Goal: Navigation & Orientation: Find specific page/section

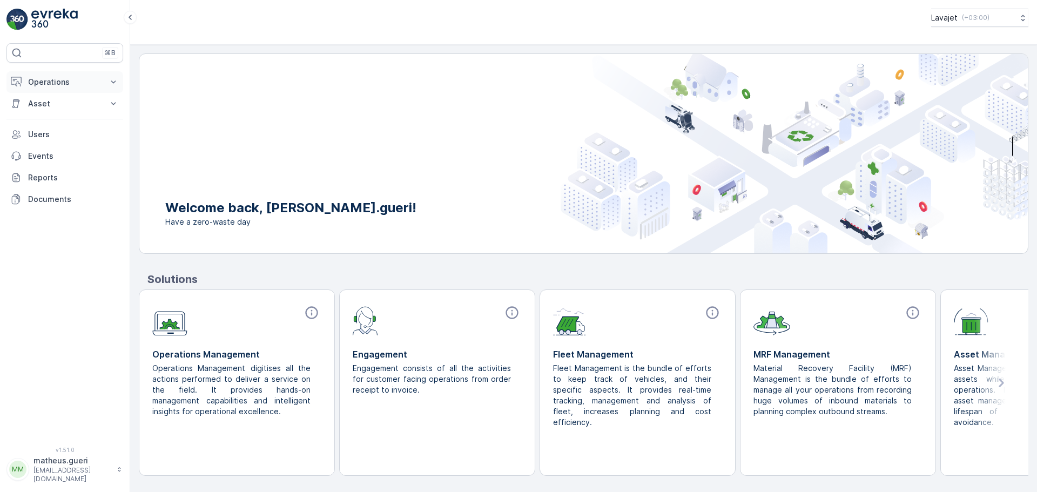
click at [76, 80] on p "Operations" at bounding box center [64, 82] width 73 height 11
click at [938, 19] on p "Lavajet" at bounding box center [944, 17] width 26 height 11
click at [748, 27] on div "Lavajet ( +03:00 )" at bounding box center [583, 22] width 907 height 45
click at [46, 83] on p "Operations" at bounding box center [64, 82] width 73 height 11
click at [51, 178] on p "Asset" at bounding box center [64, 179] width 73 height 11
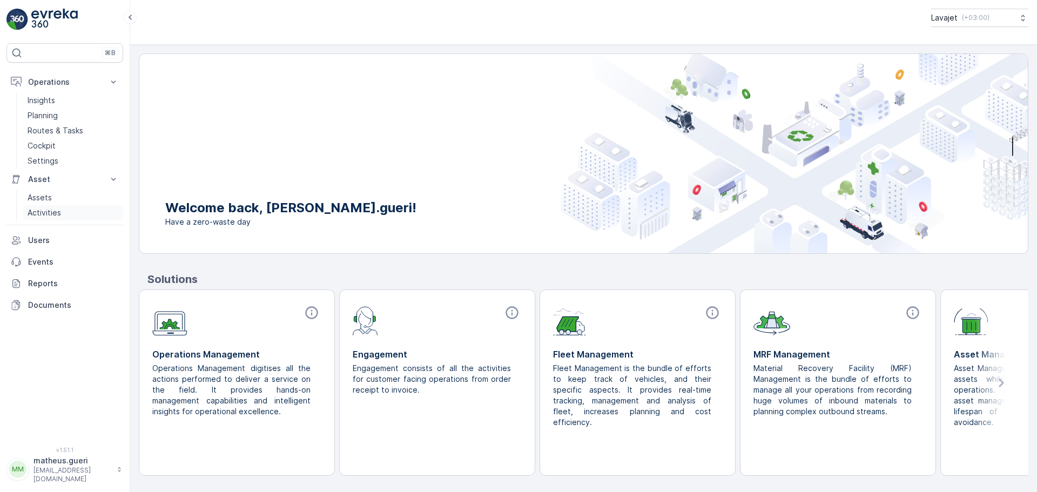
click at [46, 211] on p "Activities" at bounding box center [44, 212] width 33 height 11
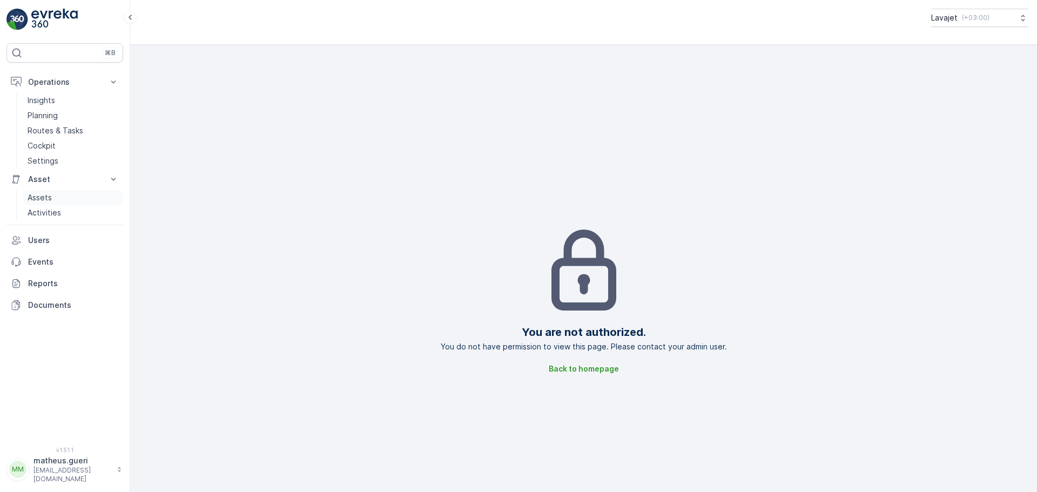
click at [46, 197] on p "Assets" at bounding box center [40, 197] width 24 height 11
click at [46, 200] on p "Assets" at bounding box center [40, 197] width 24 height 11
click at [51, 76] on button "Operations" at bounding box center [64, 82] width 117 height 22
click at [53, 76] on button "Operations" at bounding box center [64, 82] width 117 height 22
click at [43, 98] on p "Insights" at bounding box center [42, 100] width 28 height 11
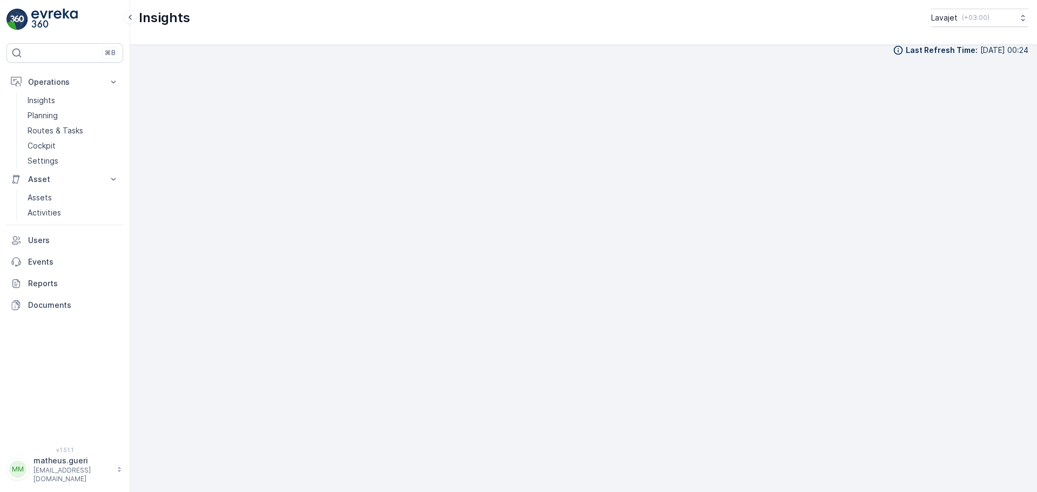
scroll to position [12, 0]
click at [50, 118] on p "Planning" at bounding box center [43, 115] width 30 height 11
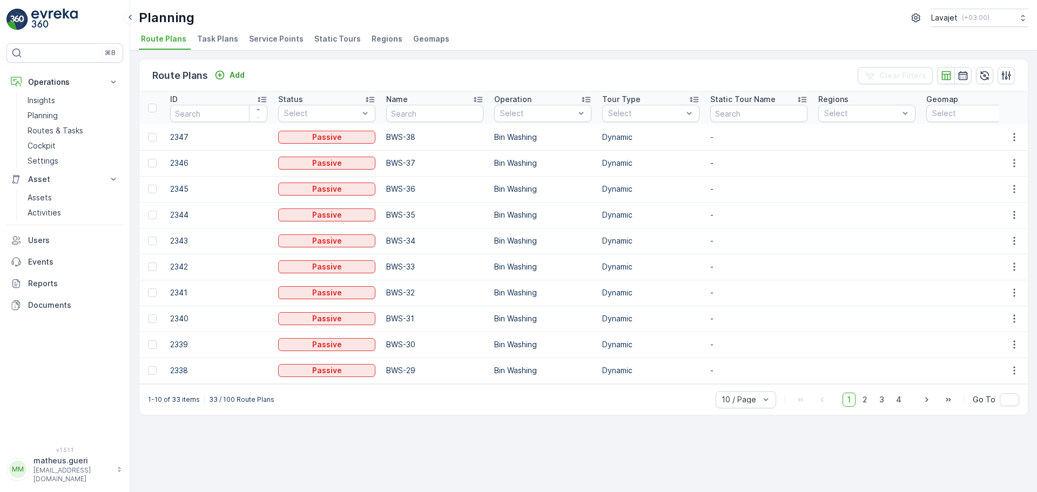
click at [216, 37] on span "Task Plans" at bounding box center [217, 38] width 41 height 11
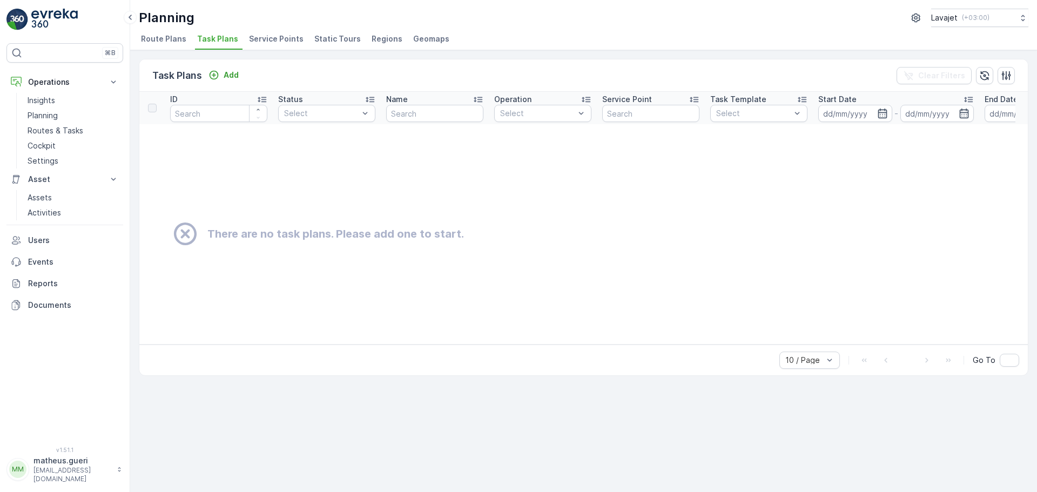
click at [276, 42] on span "Service Points" at bounding box center [276, 38] width 55 height 11
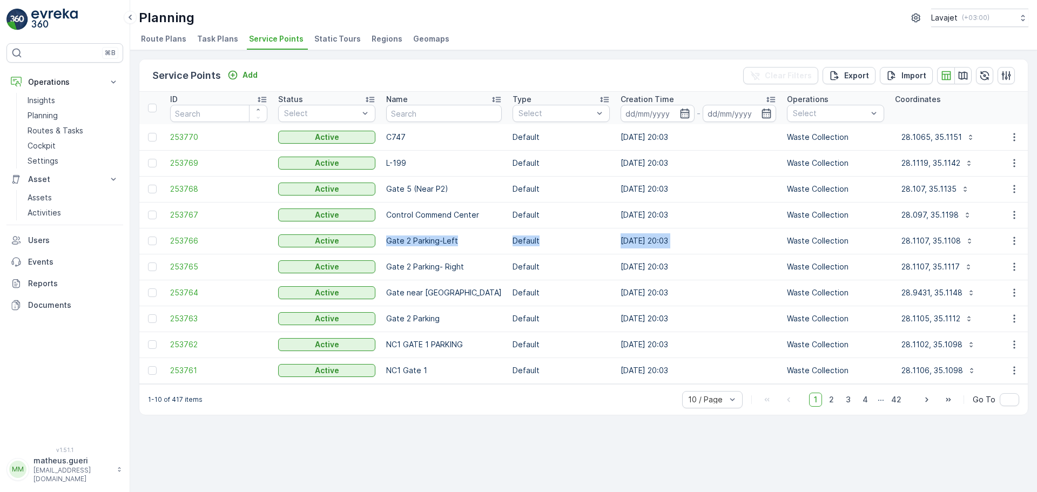
drag, startPoint x: 388, startPoint y: 243, endPoint x: 769, endPoint y: 251, distance: 380.9
click at [787, 245] on p "Waste Collection" at bounding box center [835, 240] width 97 height 11
click at [192, 139] on span "253770" at bounding box center [218, 137] width 97 height 11
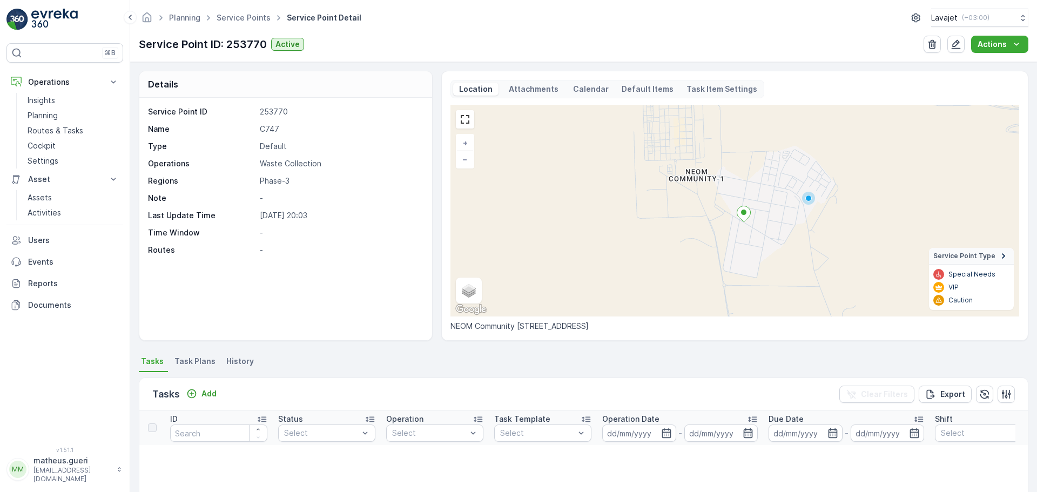
click at [528, 90] on p "Attachments" at bounding box center [533, 89] width 53 height 11
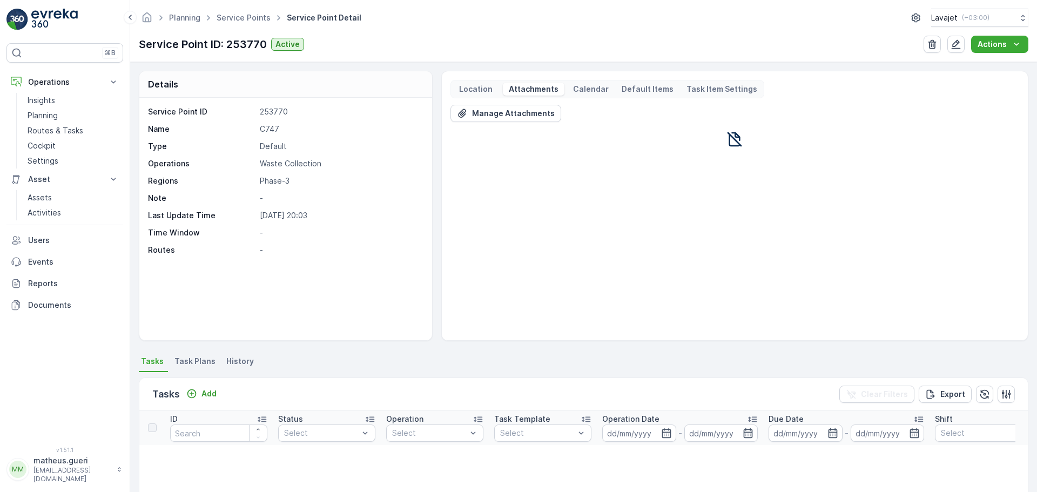
click at [592, 90] on p "Calendar" at bounding box center [591, 89] width 36 height 11
click at [484, 86] on p "Location" at bounding box center [475, 89] width 37 height 11
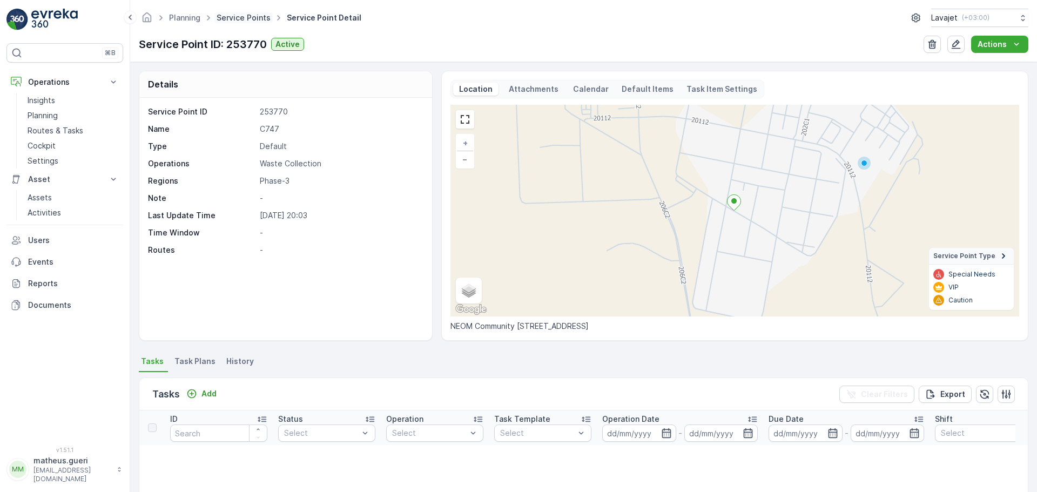
click at [254, 18] on link "Service Points" at bounding box center [244, 17] width 54 height 9
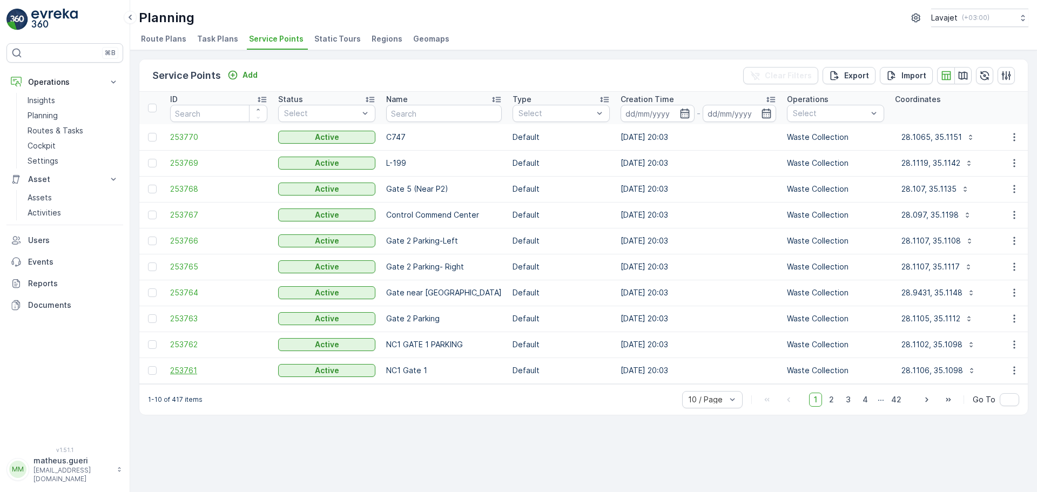
click at [189, 374] on span "253761" at bounding box center [218, 370] width 97 height 11
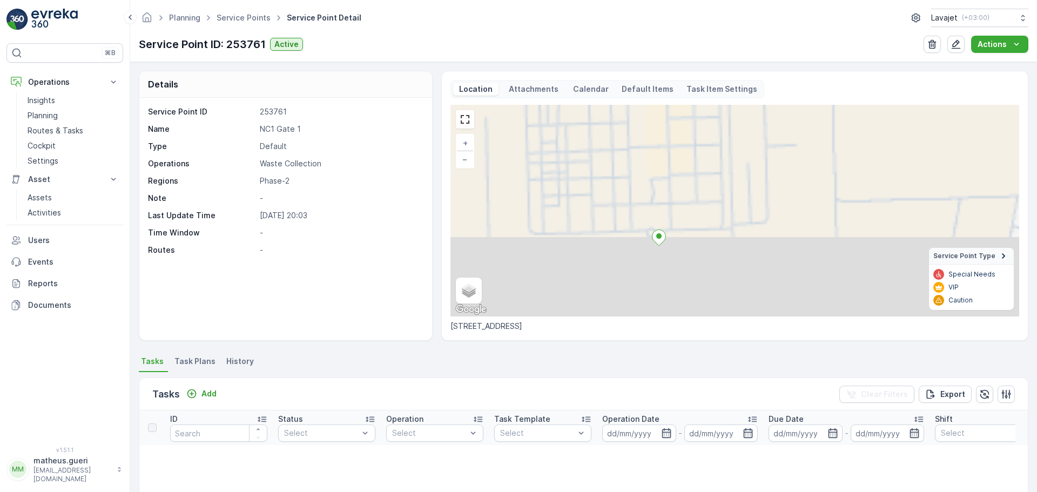
drag, startPoint x: 648, startPoint y: 274, endPoint x: 643, endPoint y: 189, distance: 86.0
click at [643, 189] on div "+ − Satellite Roadmap Terrain Hybrid Leaflet Keyboard shortcuts Map Data Map da…" at bounding box center [734, 211] width 569 height 212
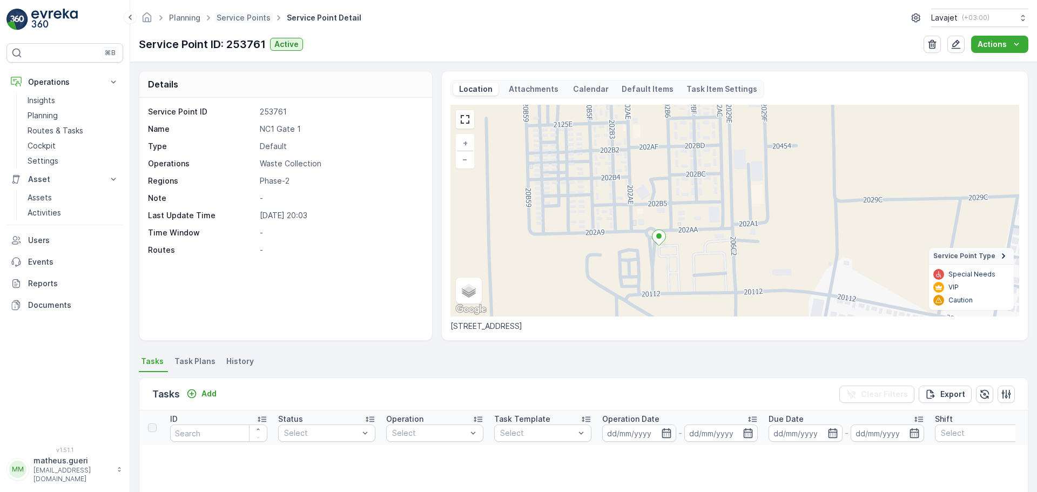
click at [246, 23] on span "Service Points" at bounding box center [243, 17] width 58 height 11
click at [259, 17] on link "Service Points" at bounding box center [244, 17] width 54 height 9
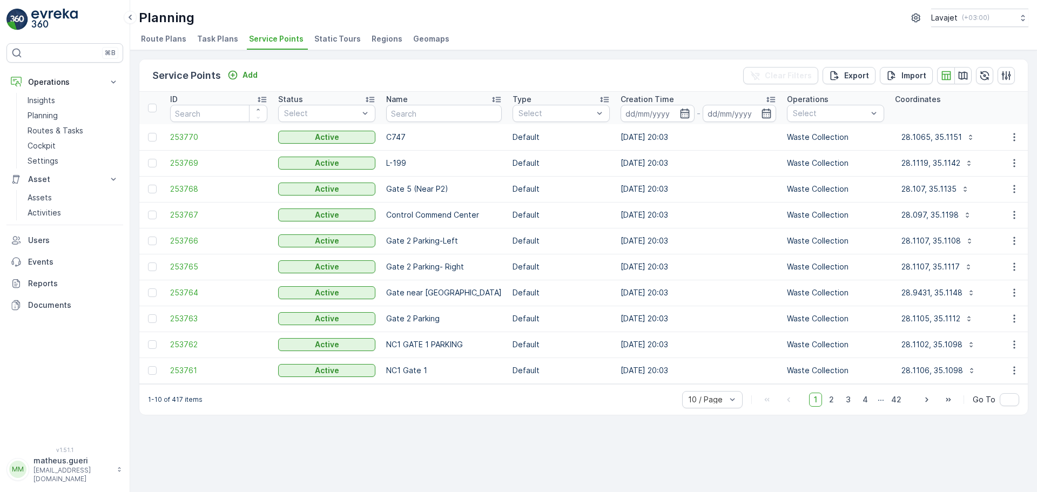
click at [324, 42] on span "Static Tours" at bounding box center [337, 38] width 46 height 11
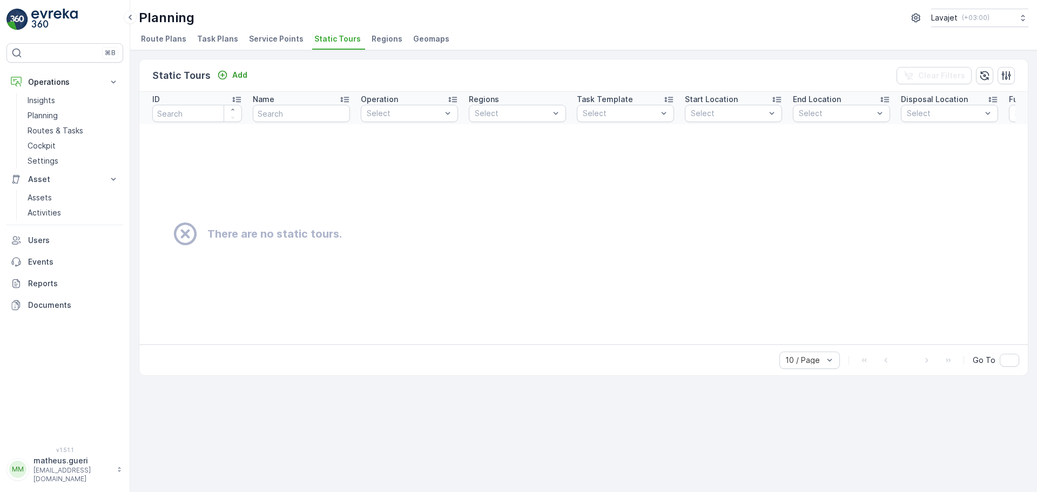
click at [376, 43] on span "Regions" at bounding box center [387, 38] width 31 height 11
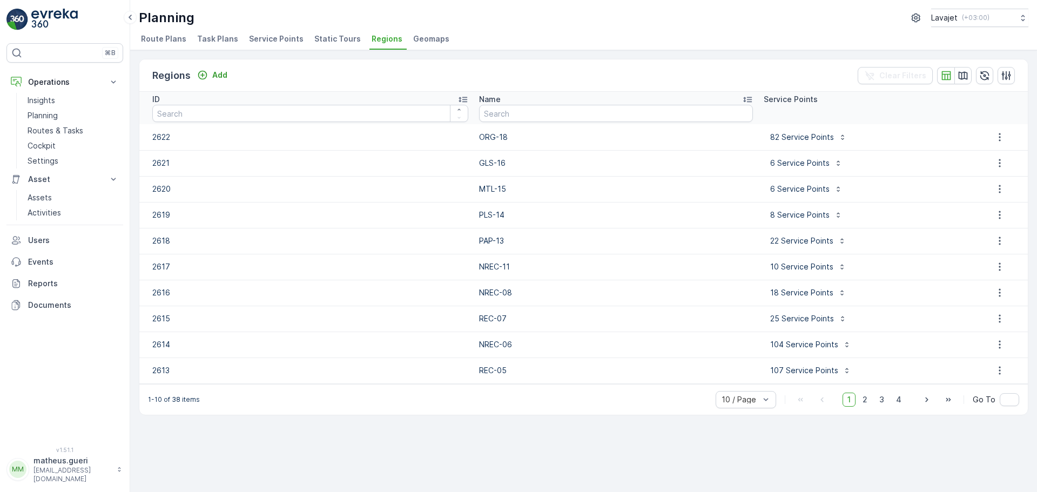
click at [416, 43] on span "Geomaps" at bounding box center [431, 38] width 36 height 11
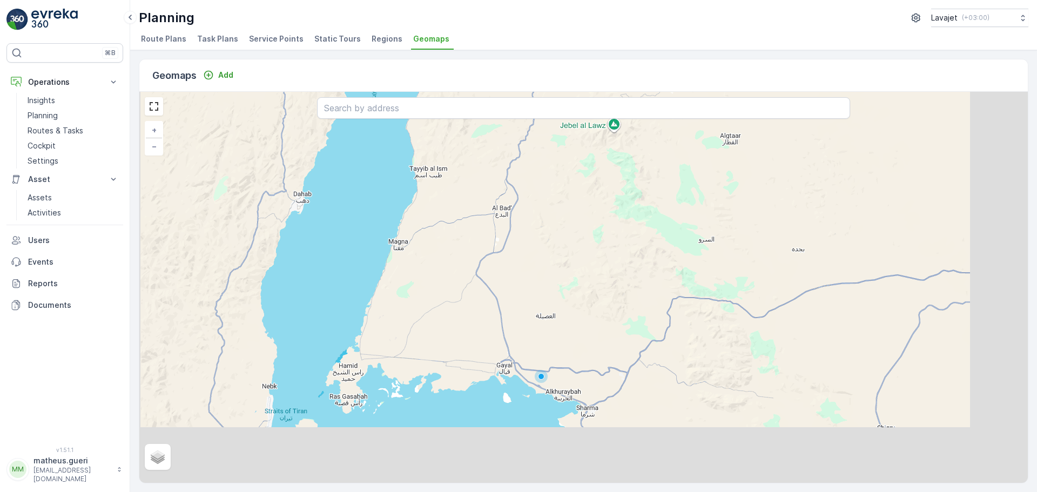
drag, startPoint x: 567, startPoint y: 358, endPoint x: 530, endPoint y: 255, distance: 108.7
click at [530, 255] on div "+ − Satellite Roadmap Terrain Hybrid Leaflet" at bounding box center [583, 287] width 889 height 391
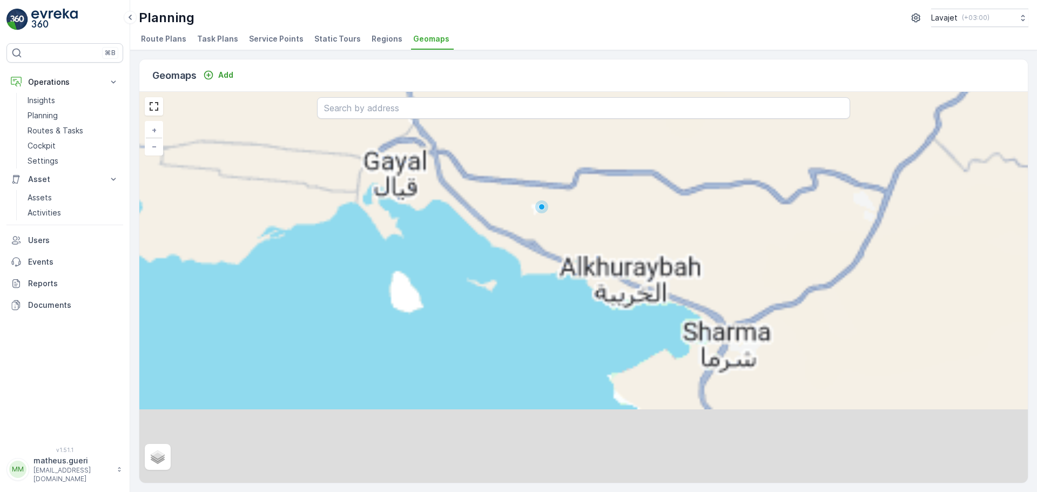
drag, startPoint x: 552, startPoint y: 214, endPoint x: 531, endPoint y: 247, distance: 38.8
click at [534, 247] on div "+ − Satellite Roadmap Terrain Hybrid Leaflet" at bounding box center [583, 287] width 889 height 391
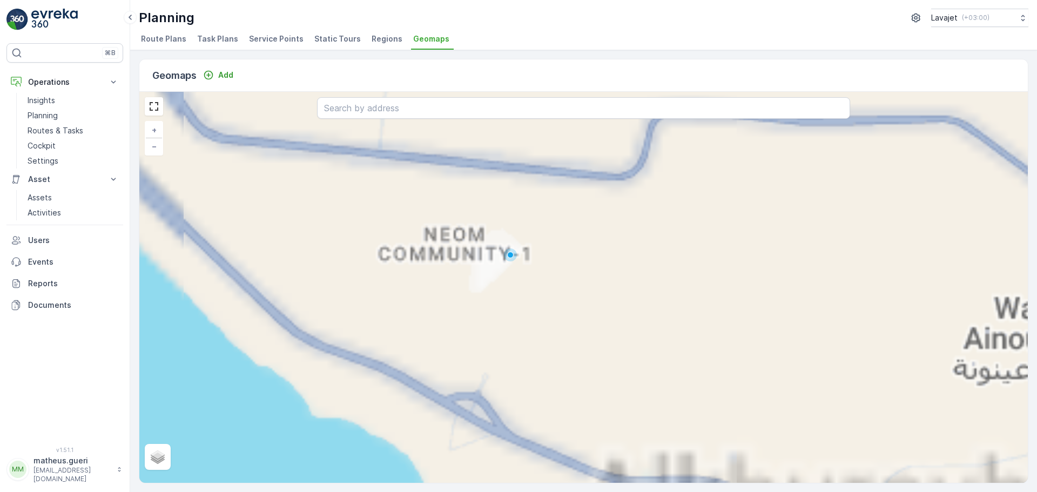
click at [516, 320] on div "+ − Satellite Roadmap Terrain Hybrid Leaflet" at bounding box center [583, 287] width 889 height 391
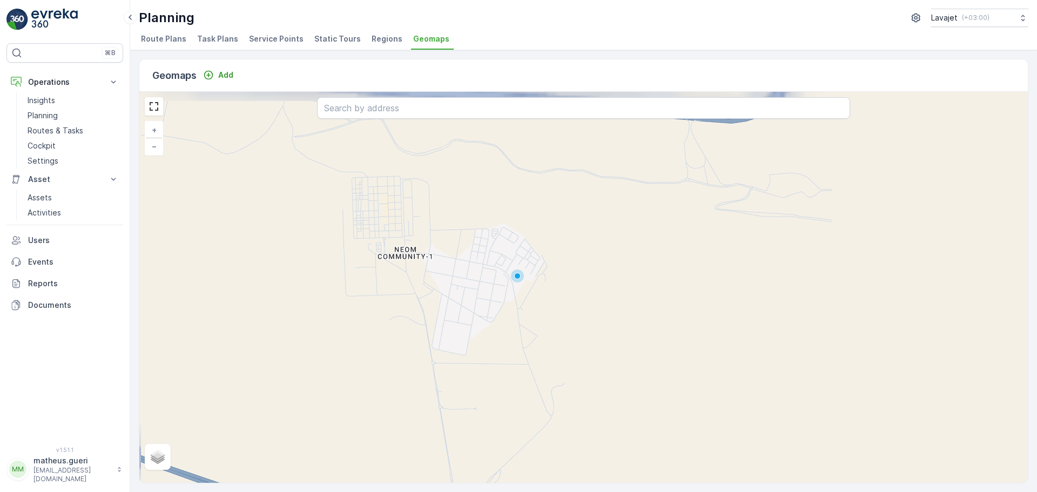
click at [489, 306] on div "+ − Satellite Roadmap Terrain Hybrid Leaflet" at bounding box center [583, 287] width 889 height 391
click at [49, 129] on p "Routes & Tasks" at bounding box center [56, 130] width 56 height 11
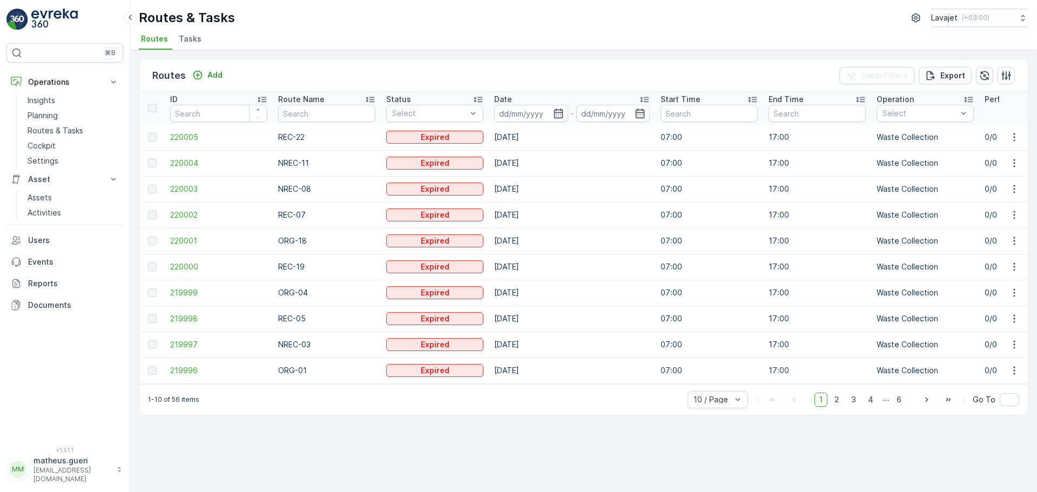
drag, startPoint x: 496, startPoint y: 137, endPoint x: 560, endPoint y: 139, distance: 64.3
click at [560, 139] on td "[DATE]" at bounding box center [572, 137] width 166 height 26
click at [195, 139] on span "220005" at bounding box center [218, 137] width 97 height 11
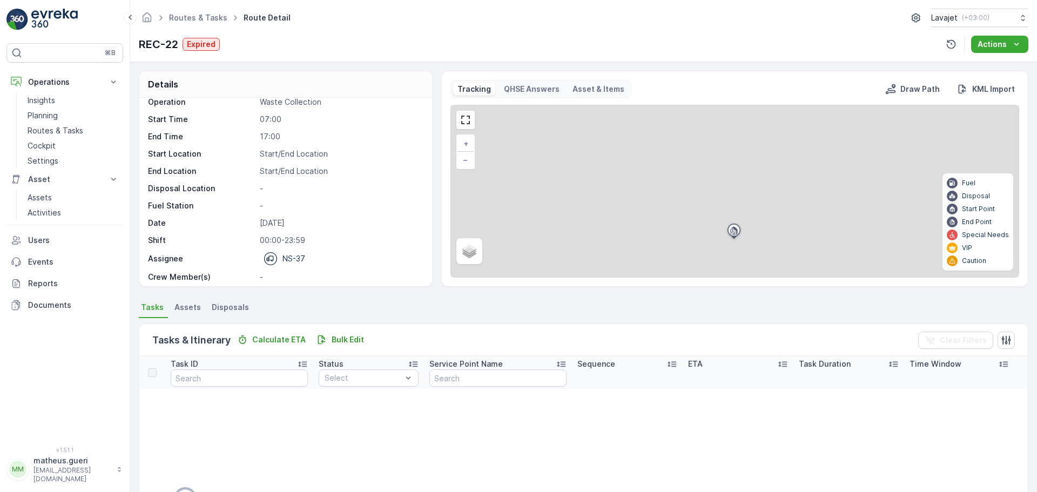
scroll to position [15, 0]
